Goal: Task Accomplishment & Management: Manage account settings

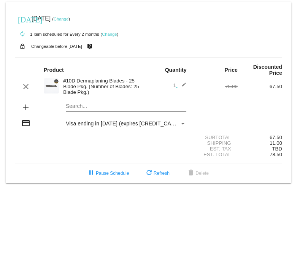
click at [68, 20] on link "Change" at bounding box center [61, 19] width 15 height 5
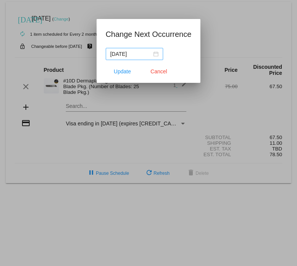
click at [149, 54] on div "[DATE]" at bounding box center [134, 54] width 48 height 8
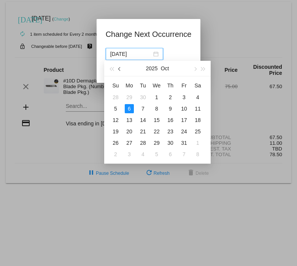
click at [120, 71] on button "button" at bounding box center [120, 68] width 8 height 15
click at [170, 110] on div "11" at bounding box center [170, 108] width 9 height 9
type input "[DATE]"
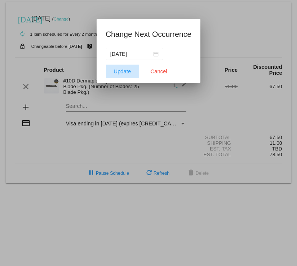
click at [122, 74] on span "Update" at bounding box center [122, 71] width 17 height 6
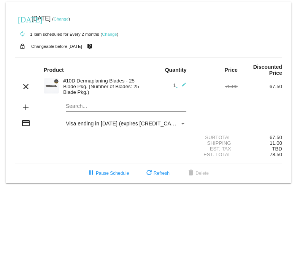
click at [108, 36] on link "Change" at bounding box center [109, 34] width 15 height 5
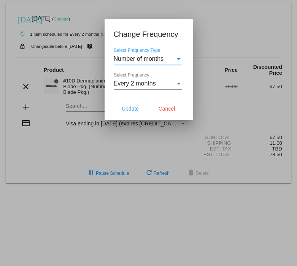
click at [164, 82] on div "Every 2 months" at bounding box center [145, 83] width 62 height 7
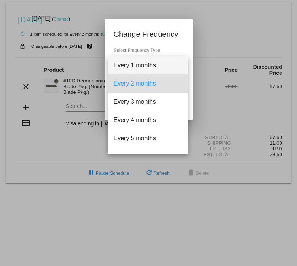
click at [157, 68] on span "Every 1 months" at bounding box center [148, 65] width 68 height 18
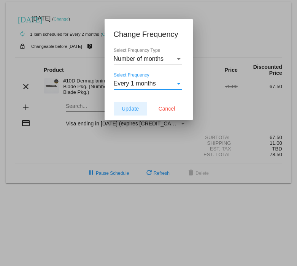
click at [131, 110] on span "Update" at bounding box center [130, 109] width 17 height 6
